Goal: Navigation & Orientation: Find specific page/section

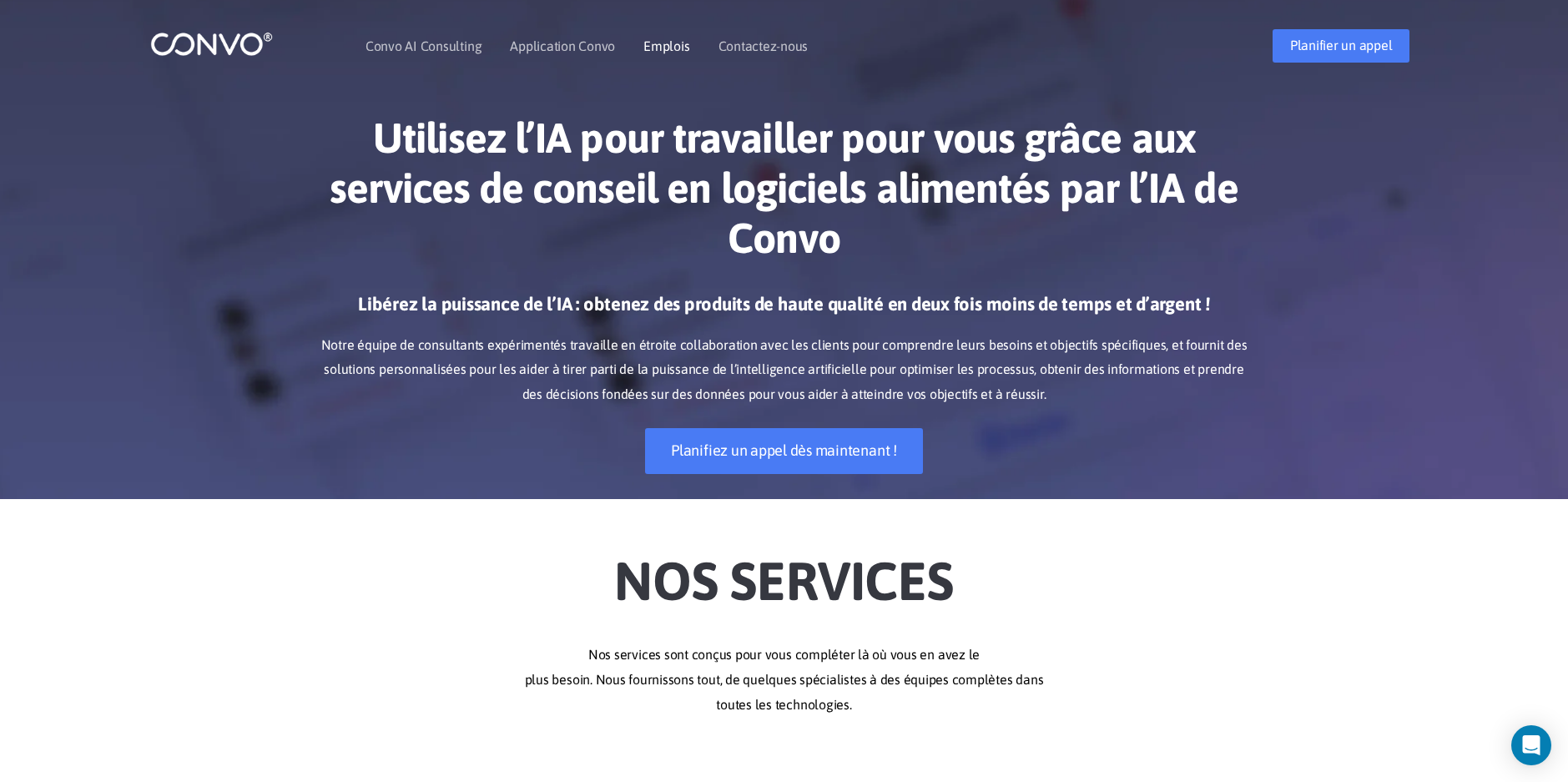
click at [660, 45] on link "Emplois" at bounding box center [666, 45] width 45 height 14
click at [674, 45] on link "Emplois" at bounding box center [666, 45] width 45 height 14
